Goal: Navigation & Orientation: Find specific page/section

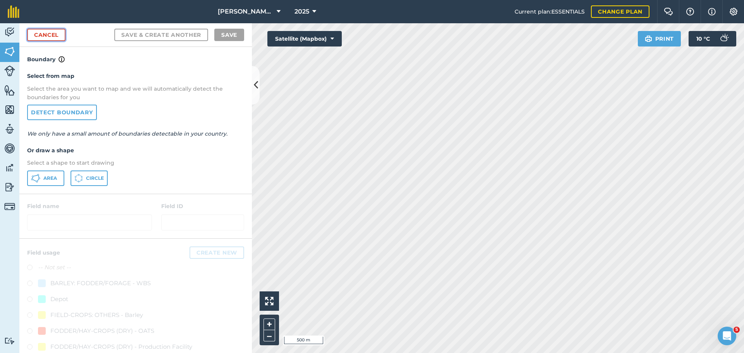
click at [46, 36] on link "Cancel" at bounding box center [46, 35] width 38 height 12
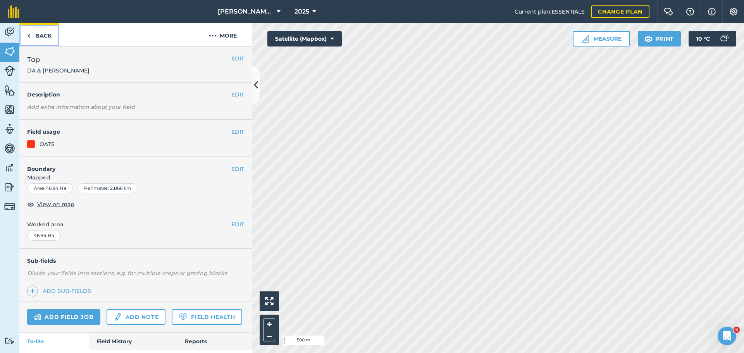
click at [38, 38] on link "Back" at bounding box center [39, 34] width 40 height 23
click at [42, 38] on link "Back" at bounding box center [39, 34] width 40 height 23
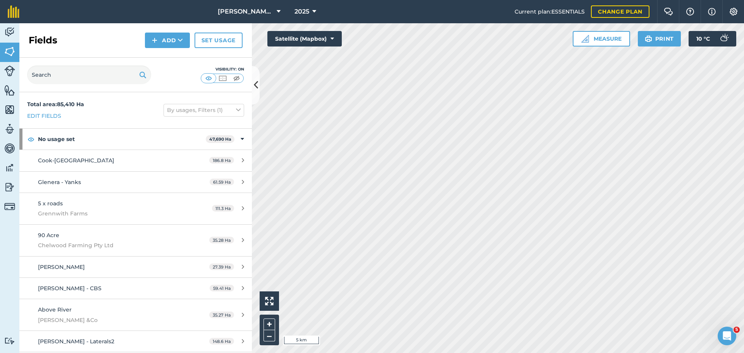
click at [309, 0] on html "[PERSON_NAME] ASAHI PADDOCKS 2025 Current plan : ESSENTIALS Change plan Farm Ch…" at bounding box center [372, 176] width 744 height 353
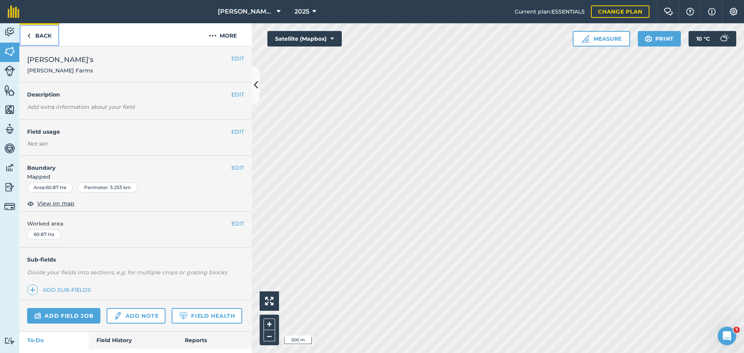
click at [35, 34] on link "Back" at bounding box center [39, 34] width 40 height 23
click at [40, 33] on link "Back" at bounding box center [39, 34] width 40 height 23
click at [52, 37] on link "Back" at bounding box center [39, 34] width 40 height 23
click at [405, 353] on html "[PERSON_NAME] ASAHI PADDOCKS 2025 Current plan : ESSENTIALS Change plan Farm Ch…" at bounding box center [372, 176] width 744 height 353
